Goal: Navigation & Orientation: Find specific page/section

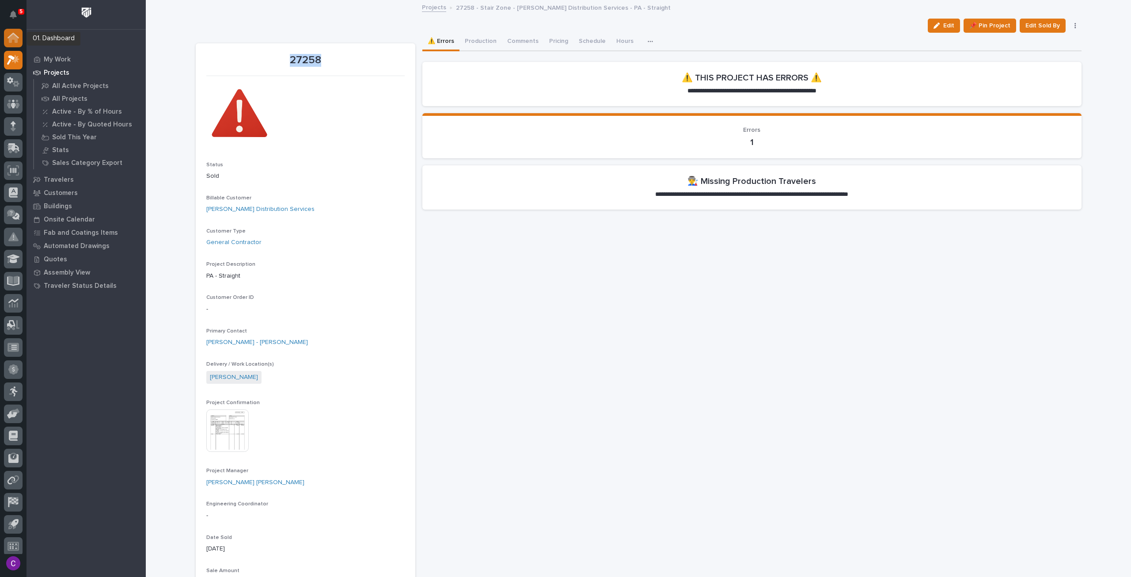
click at [14, 40] on icon at bounding box center [13, 38] width 11 height 10
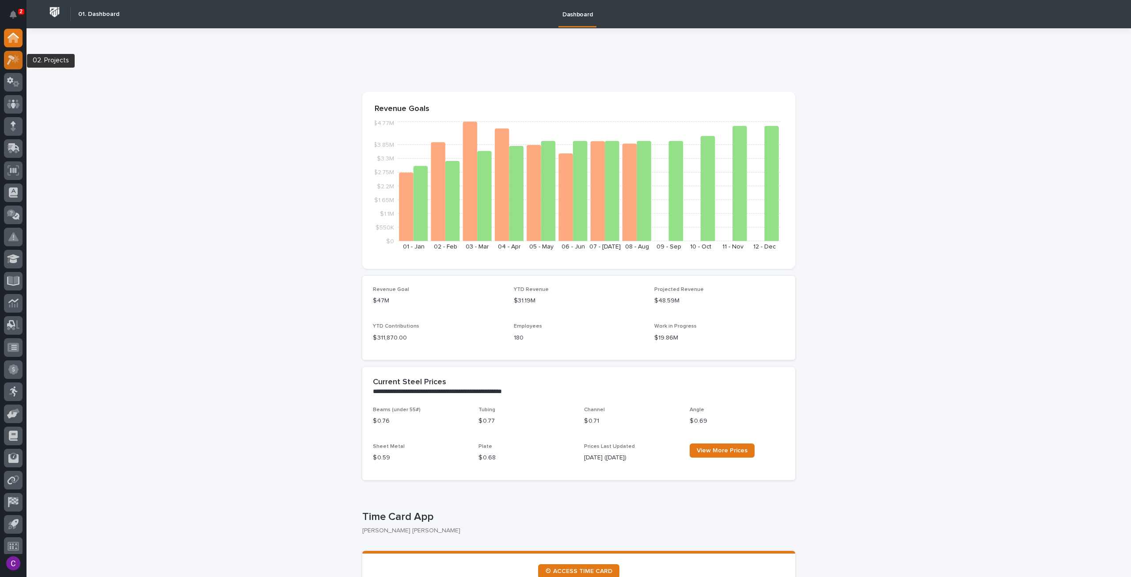
click at [18, 60] on icon at bounding box center [16, 59] width 8 height 9
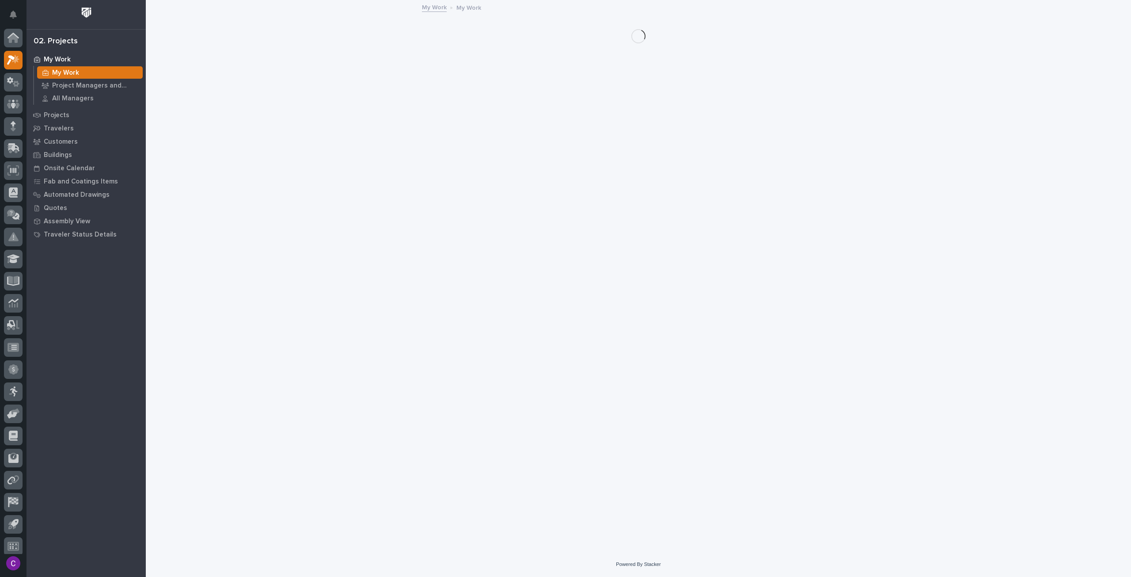
scroll to position [5, 0]
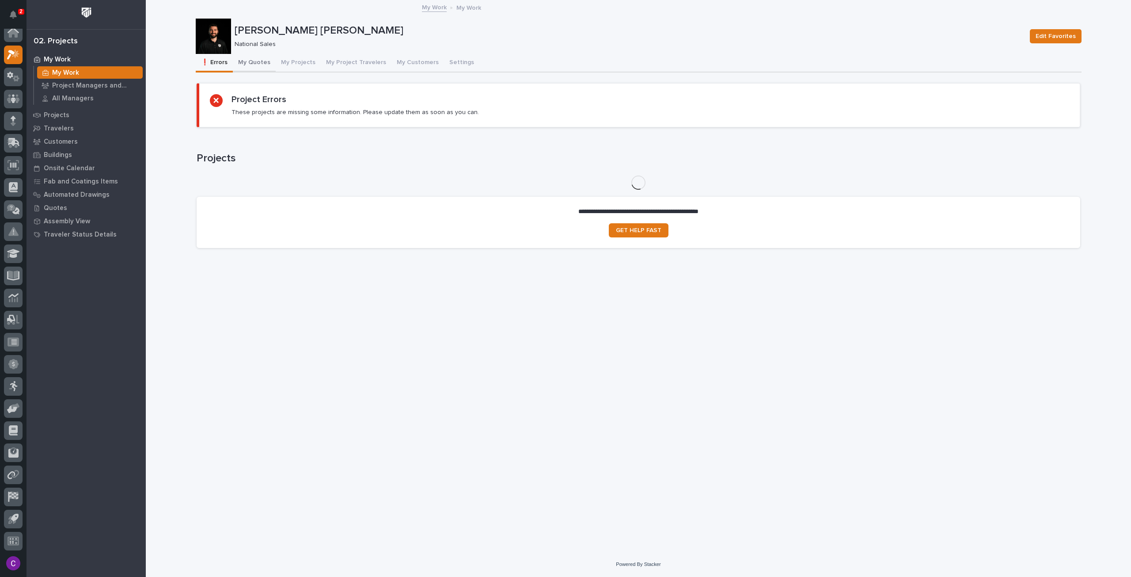
click at [257, 66] on button "My Quotes" at bounding box center [254, 63] width 43 height 19
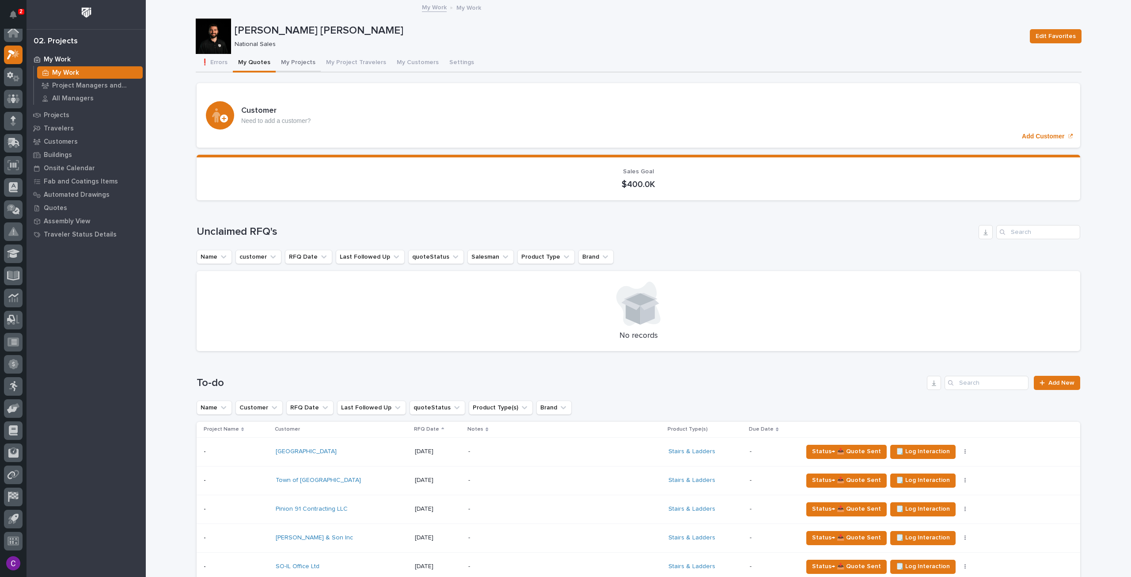
click at [289, 59] on button "My Projects" at bounding box center [298, 63] width 45 height 19
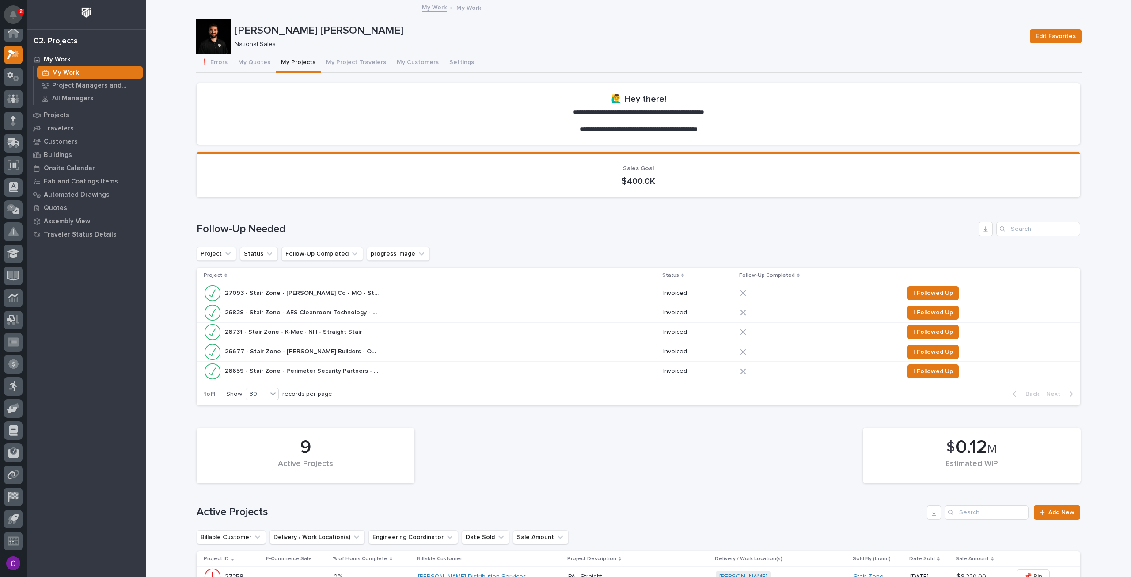
click at [14, 17] on icon "Notifications" at bounding box center [13, 15] width 7 height 8
